Goal: Find specific fact: Find specific fact

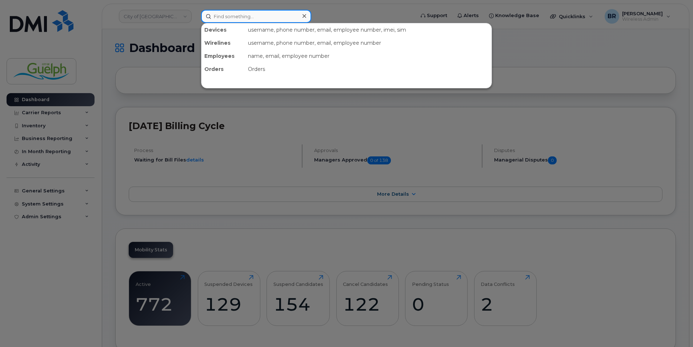
click at [255, 20] on input at bounding box center [256, 16] width 110 height 13
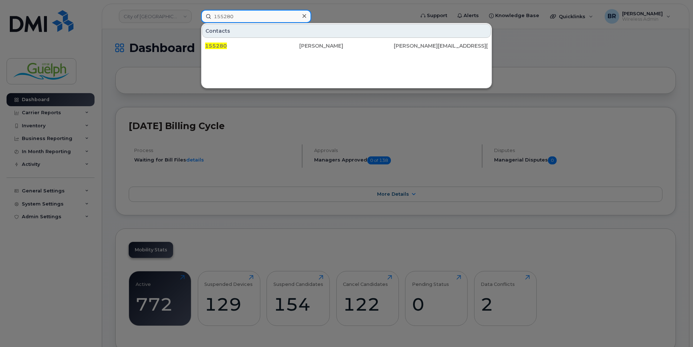
type input "155280"
click at [303, 16] on icon at bounding box center [305, 16] width 4 height 6
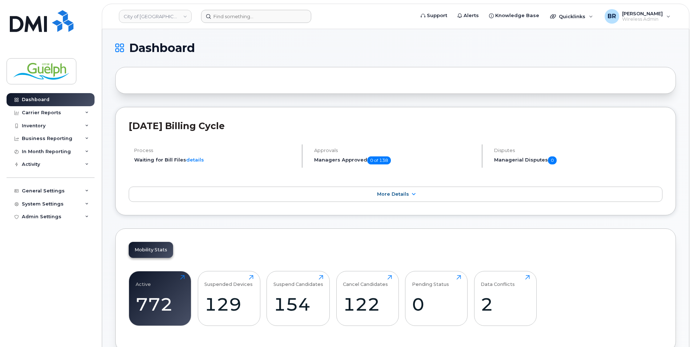
click at [258, 9] on header "City of Guelph Support Alerts Knowledge Base Quicklinks Suspend / Cancel Device…" at bounding box center [396, 16] width 588 height 25
click at [241, 24] on header "City of Guelph Support Alerts Knowledge Base Quicklinks Suspend / Cancel Device…" at bounding box center [396, 16] width 588 height 25
click at [251, 10] on input at bounding box center [256, 16] width 110 height 13
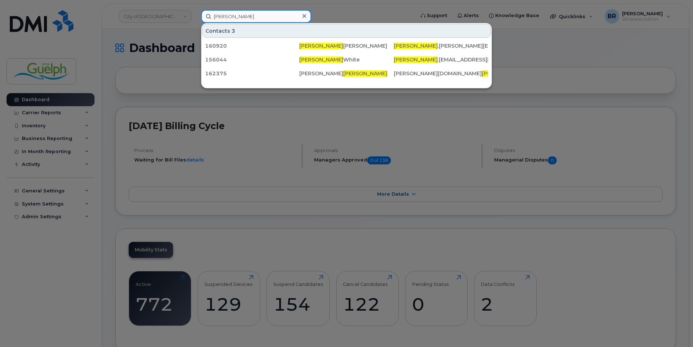
type input "[PERSON_NAME]"
click at [304, 14] on icon at bounding box center [305, 16] width 4 height 6
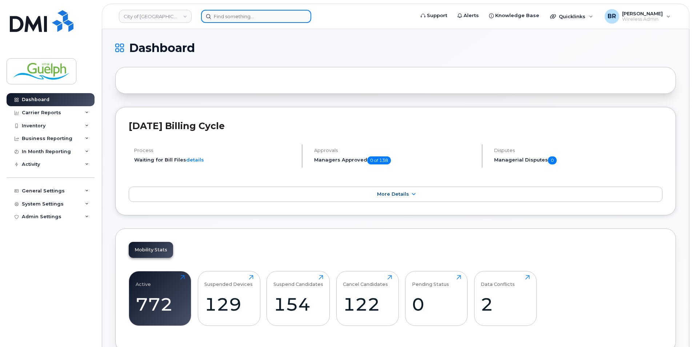
click at [263, 13] on input at bounding box center [256, 16] width 110 height 13
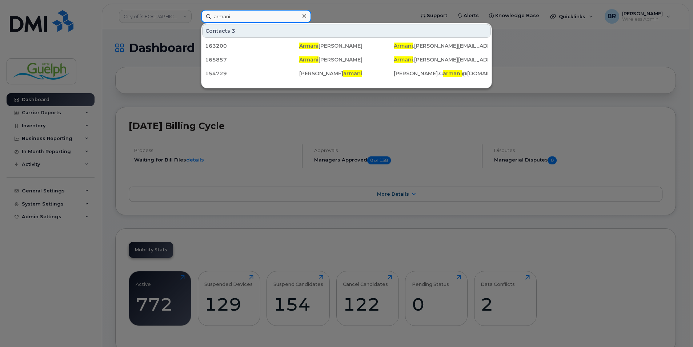
type input "armani"
click at [304, 14] on icon at bounding box center [305, 16] width 4 height 6
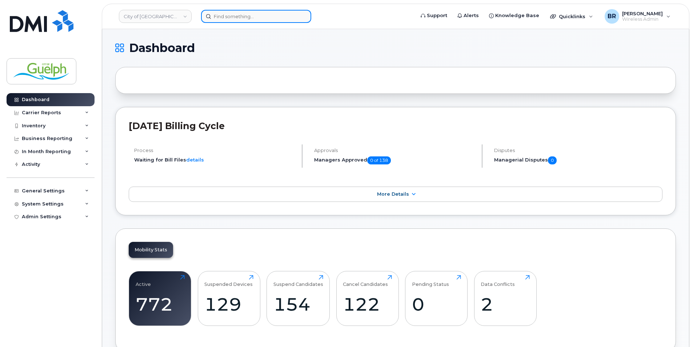
click at [270, 16] on input at bounding box center [256, 16] width 110 height 13
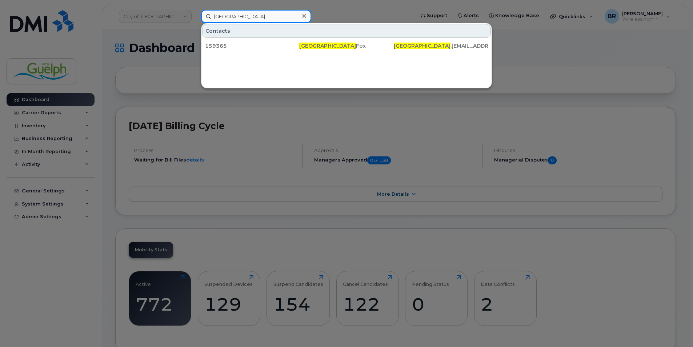
type input "[GEOGRAPHIC_DATA]"
click at [307, 14] on div at bounding box center [304, 16] width 11 height 11
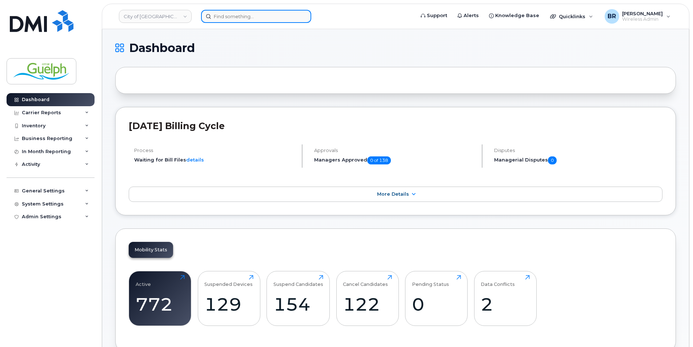
click at [246, 13] on input at bounding box center [256, 16] width 110 height 13
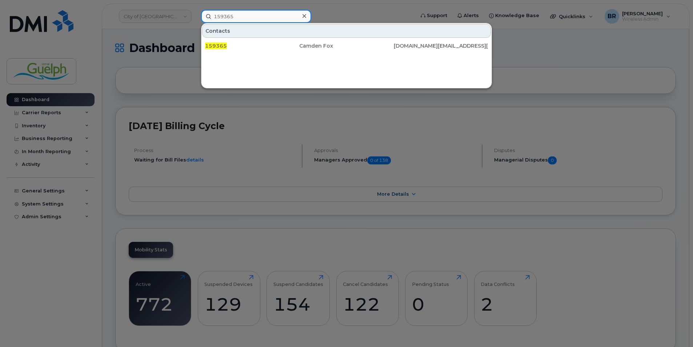
type input "159365"
click at [307, 15] on div at bounding box center [304, 16] width 11 height 11
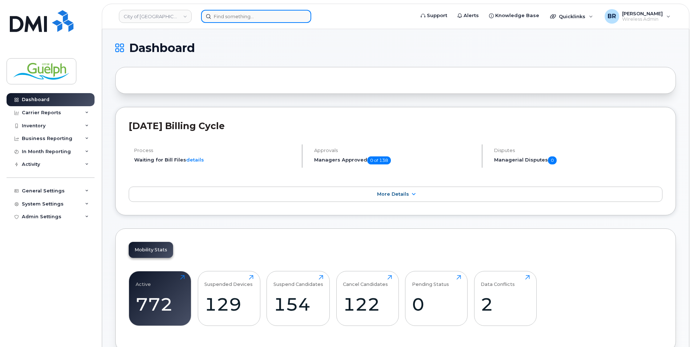
click at [281, 12] on input at bounding box center [256, 16] width 110 height 13
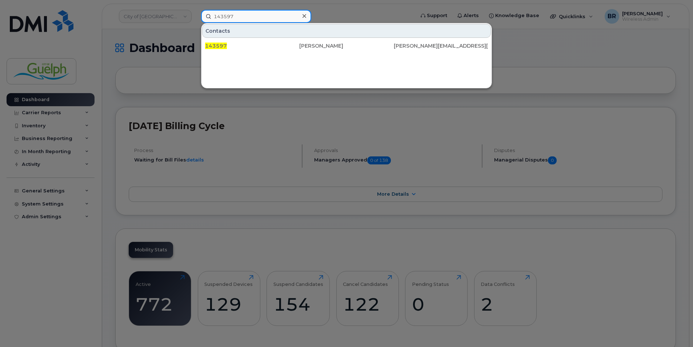
type input "143597"
click at [305, 16] on icon at bounding box center [305, 16] width 4 height 4
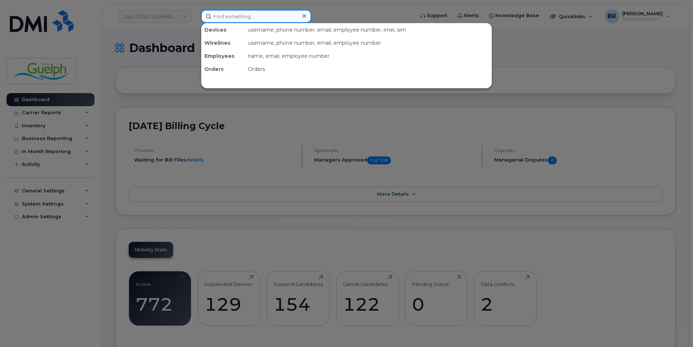
click at [247, 14] on input at bounding box center [256, 16] width 110 height 13
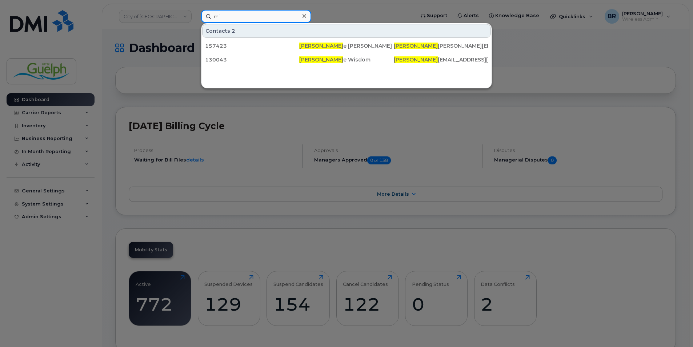
type input "m"
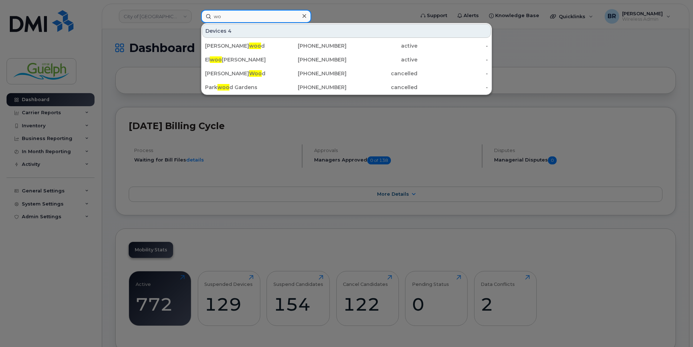
type input "w"
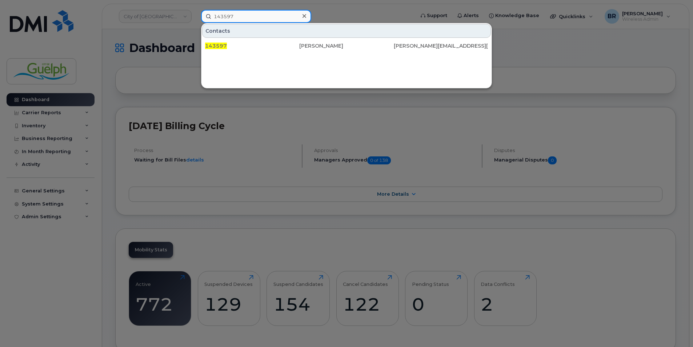
type input "143597"
click at [304, 18] on icon at bounding box center [305, 16] width 4 height 6
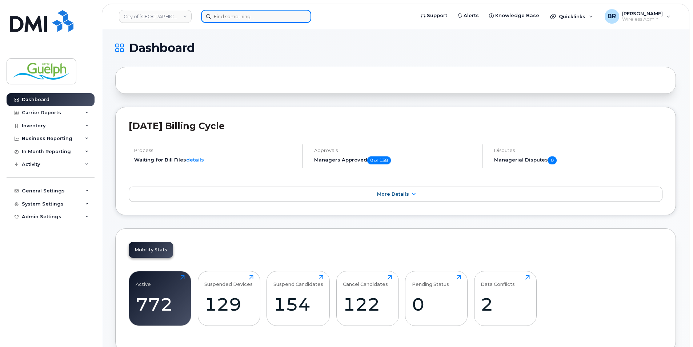
click at [246, 19] on input at bounding box center [256, 16] width 110 height 13
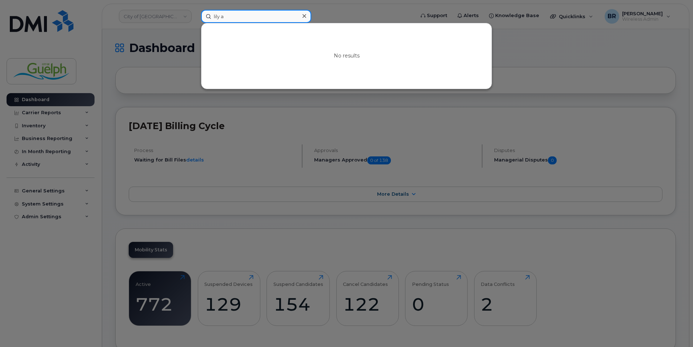
drag, startPoint x: 238, startPoint y: 17, endPoint x: 88, endPoint y: -9, distance: 152.5
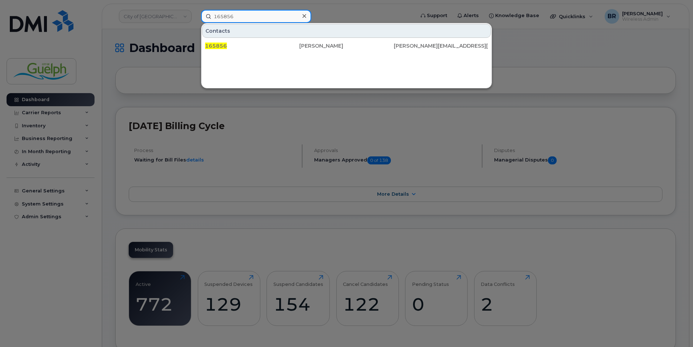
type input "165856"
